Goal: Find contact information: Find contact information

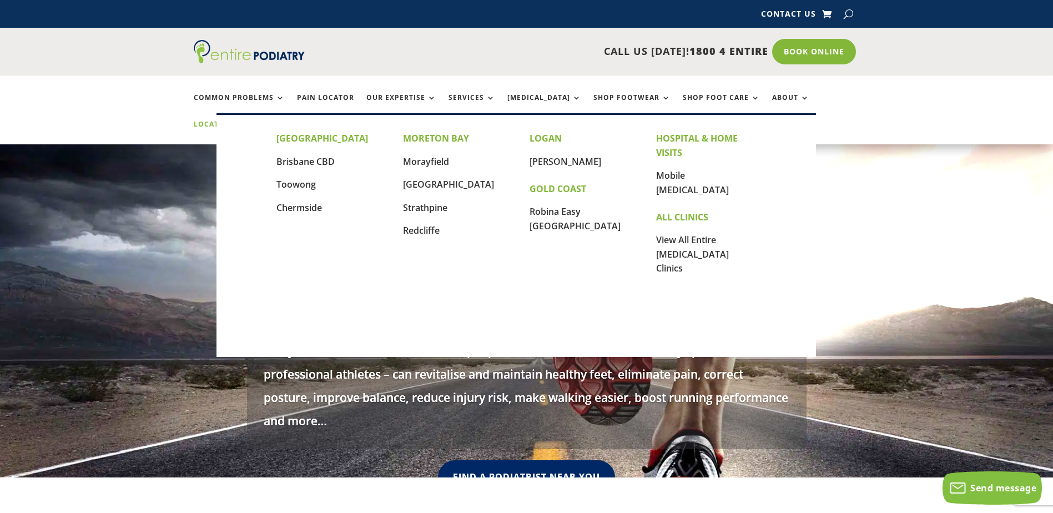
click at [249, 120] on link "Locations" at bounding box center [222, 132] width 56 height 24
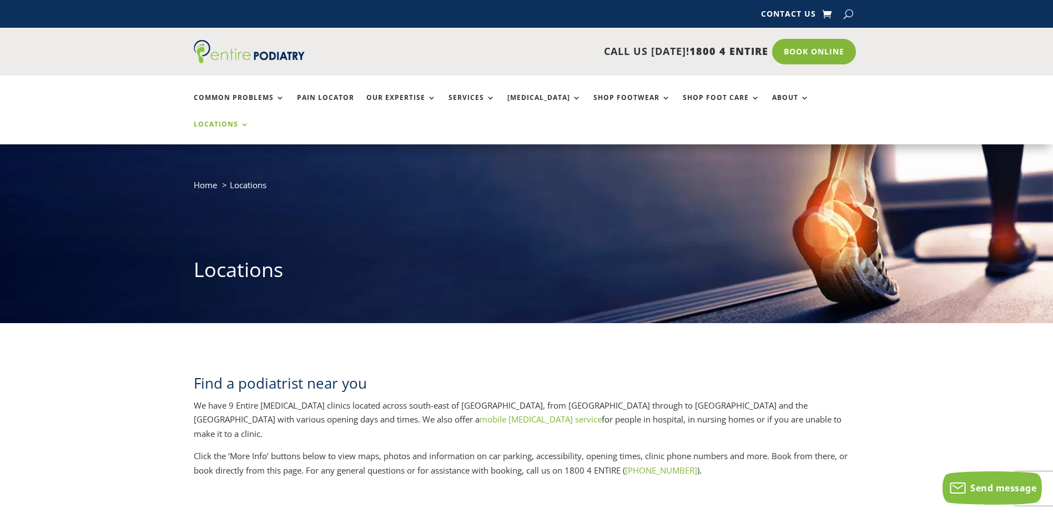
click at [142, 144] on div "Home Locations Locations" at bounding box center [526, 233] width 1053 height 178
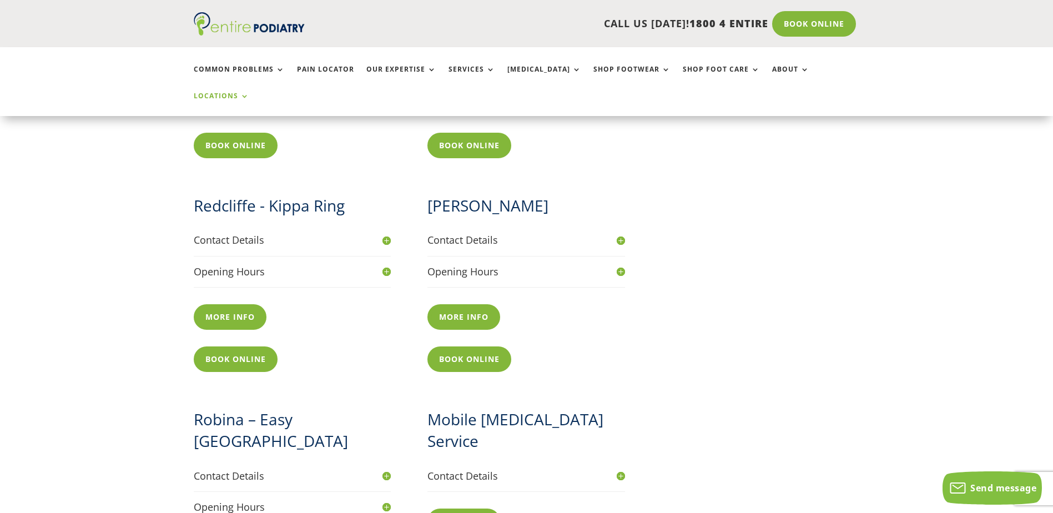
scroll to position [1021, 0]
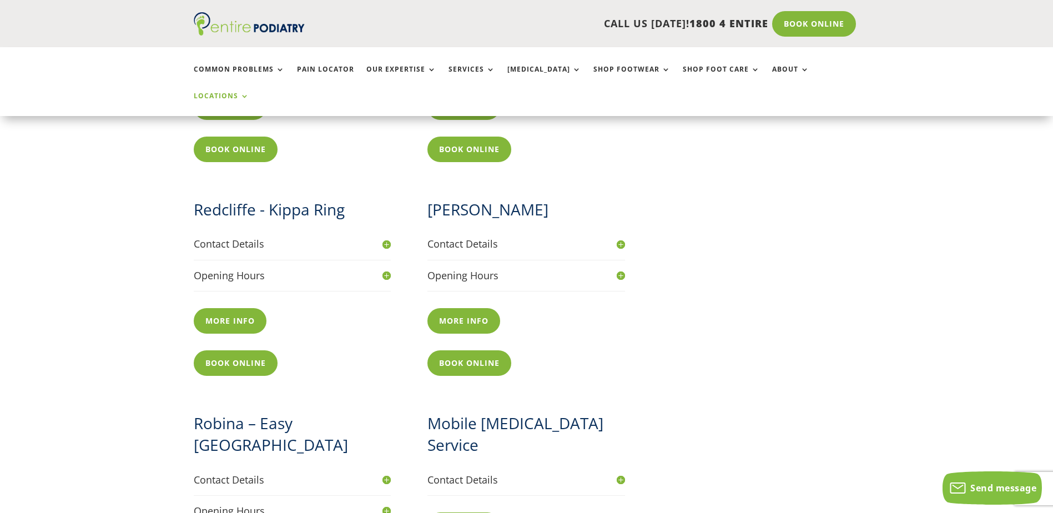
click at [621, 237] on h4 "Contact Details" at bounding box center [526, 244] width 198 height 14
